Goal: Unclear

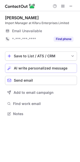
scroll to position [110, 80]
click at [72, 4] on span at bounding box center [71, 6] width 4 height 4
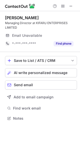
scroll to position [115, 80]
click at [72, 5] on span at bounding box center [71, 6] width 4 height 4
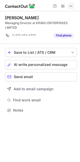
scroll to position [2, 2]
